Goal: Task Accomplishment & Management: Manage account settings

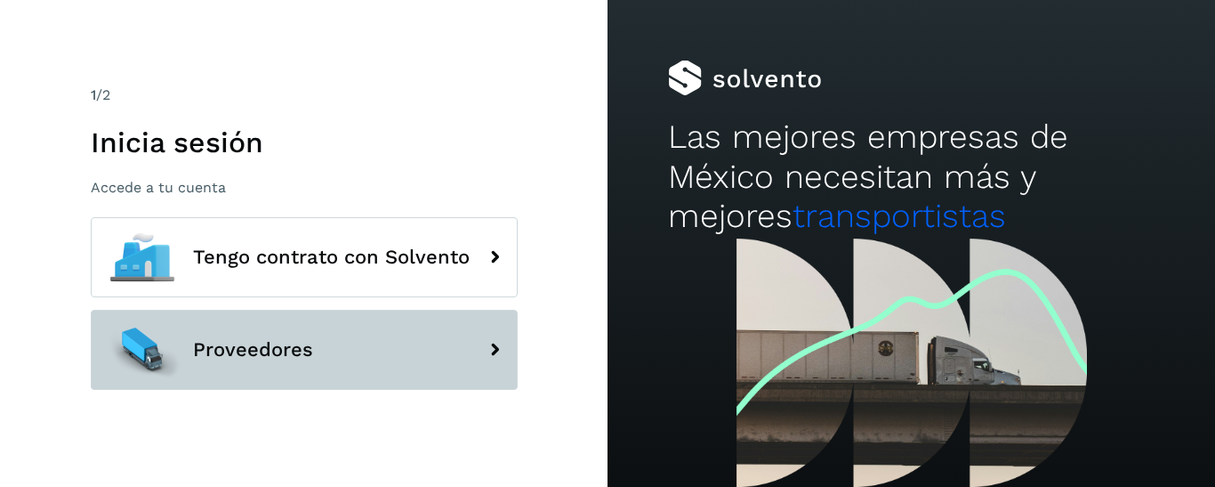
click at [434, 339] on button "Proveedores" at bounding box center [304, 350] width 427 height 80
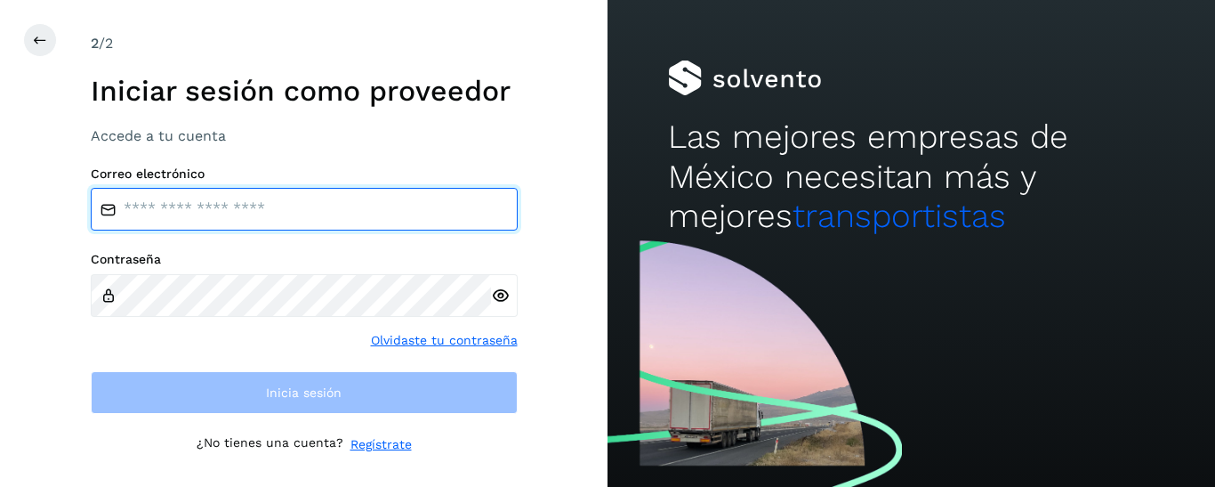
type input "**********"
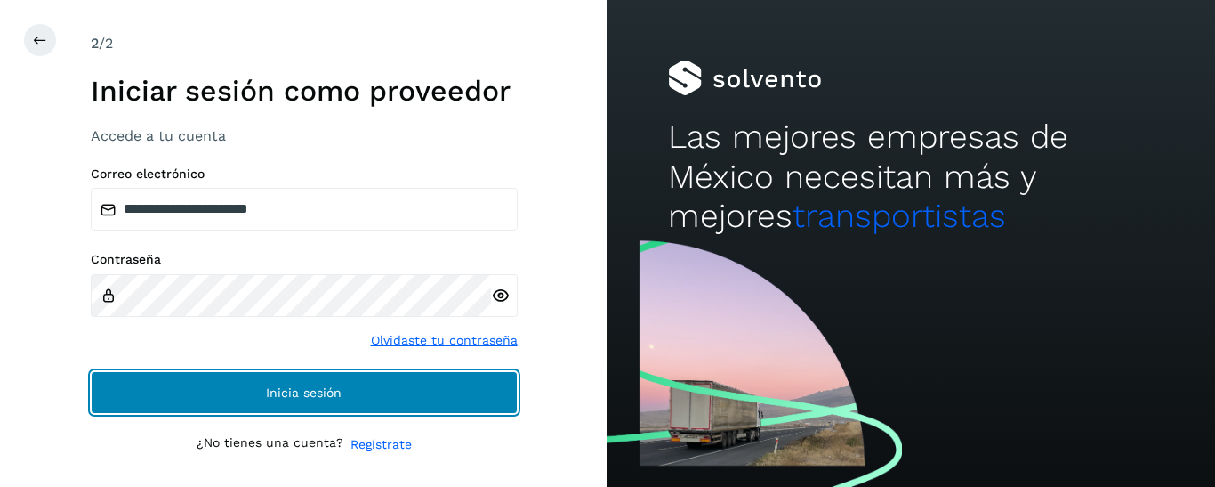
click at [292, 389] on span "Inicia sesión" at bounding box center [304, 392] width 76 height 12
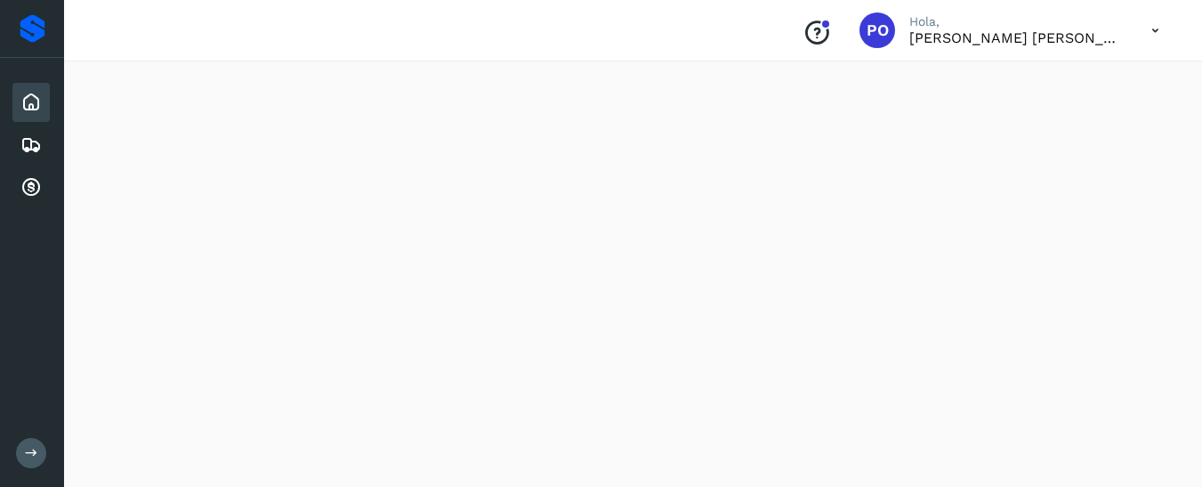
scroll to position [533, 0]
click at [30, 195] on icon at bounding box center [30, 187] width 21 height 21
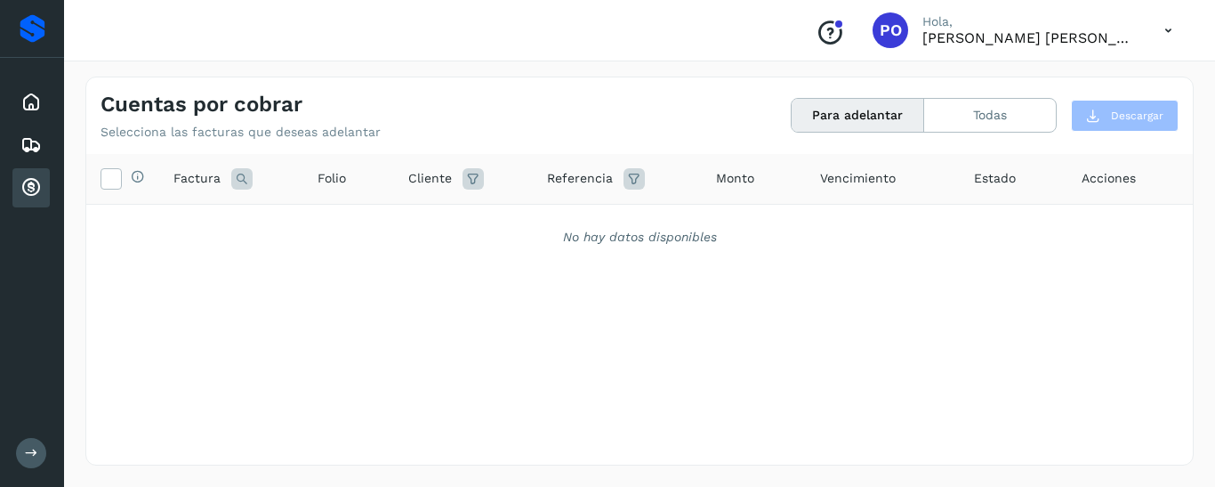
click at [857, 116] on button "Para adelantar" at bounding box center [858, 115] width 133 height 33
click at [976, 114] on button "Todas" at bounding box center [990, 115] width 132 height 33
